Goal: Task Accomplishment & Management: Complete application form

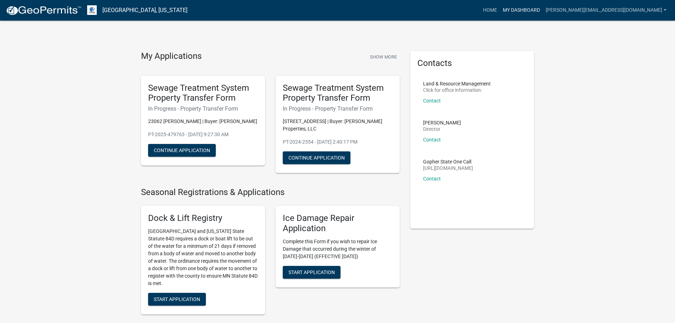
drag, startPoint x: 0, startPoint y: 0, endPoint x: 560, endPoint y: 5, distance: 560.2
click at [543, 5] on link "My Dashboard" at bounding box center [521, 10] width 43 height 13
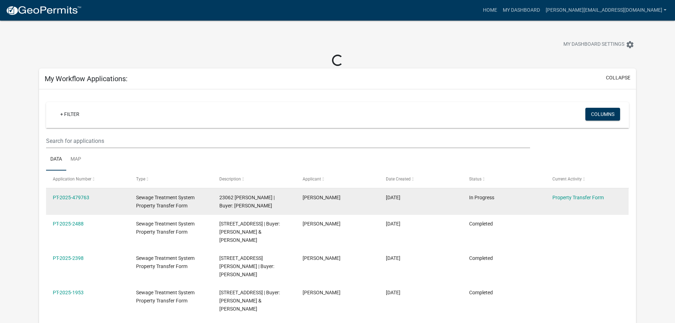
click at [234, 202] on span "23062 [PERSON_NAME] | Buyer: [PERSON_NAME]" at bounding box center [246, 201] width 55 height 14
click at [79, 197] on link "PT-2025-479763" at bounding box center [71, 197] width 36 height 6
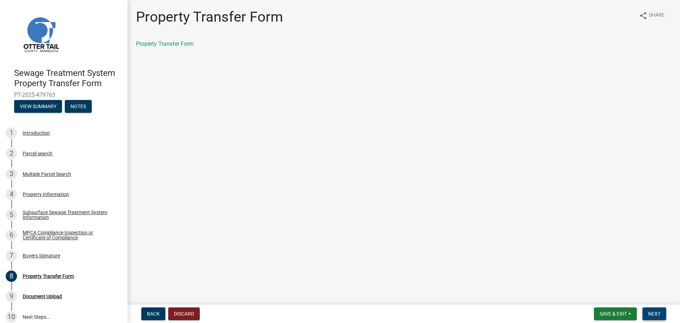
click at [658, 309] on button "Next" at bounding box center [654, 313] width 24 height 13
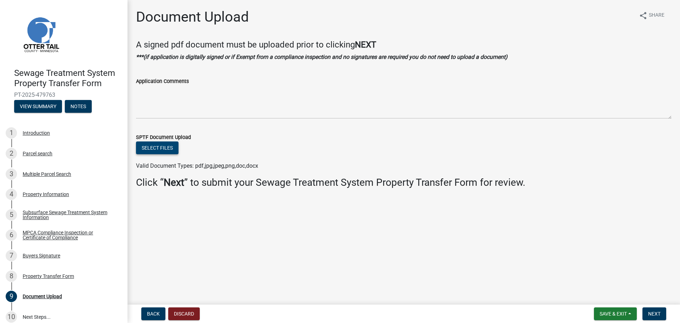
click at [142, 148] on button "Select files" at bounding box center [157, 147] width 42 height 13
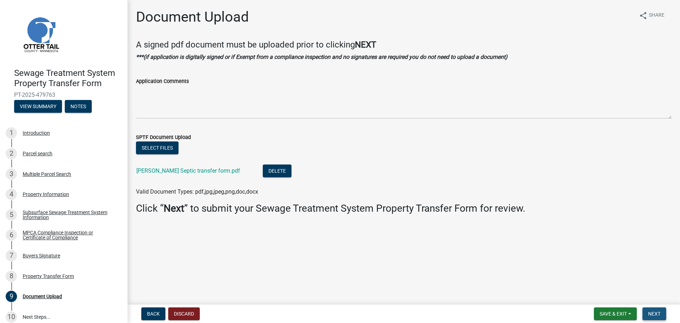
click at [650, 312] on span "Next" at bounding box center [654, 314] width 12 height 6
